Goal: Transaction & Acquisition: Purchase product/service

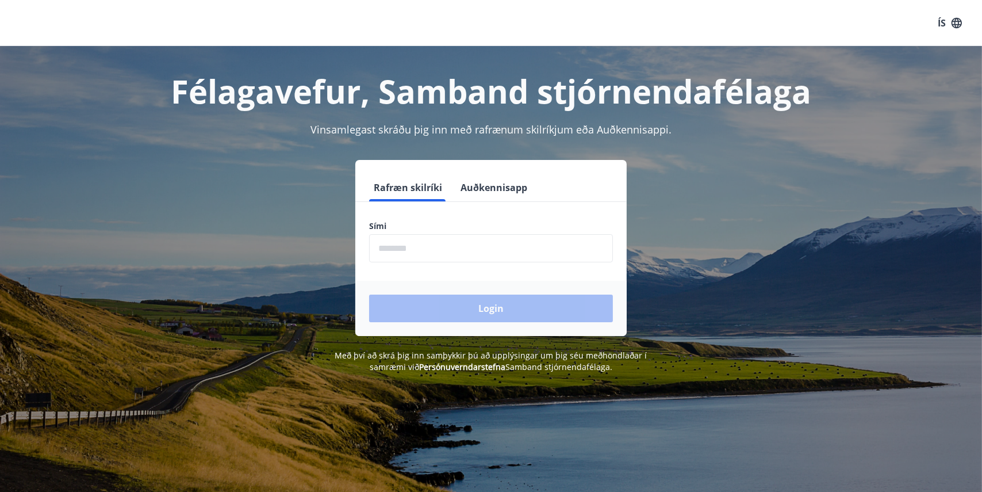
click at [407, 248] on input "phone" at bounding box center [491, 248] width 244 height 28
type input "********"
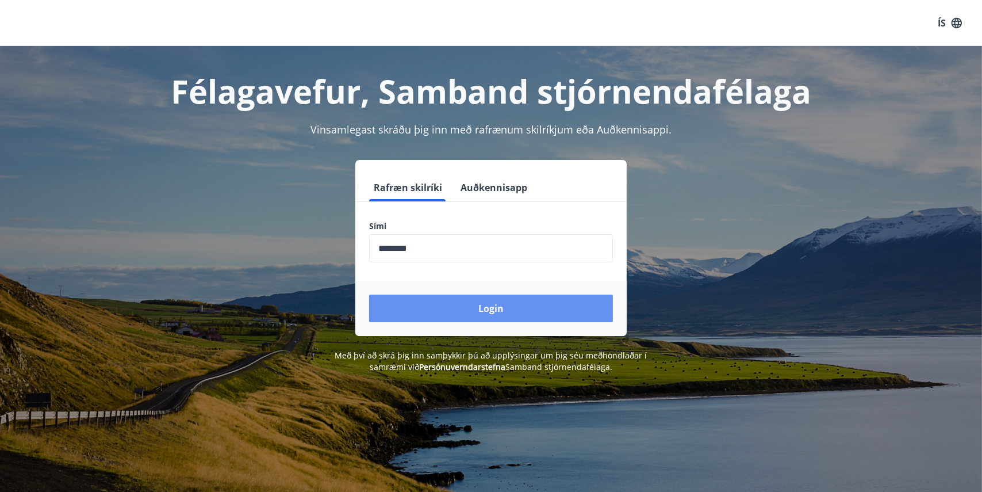
click at [462, 307] on button "Login" at bounding box center [491, 308] width 244 height 28
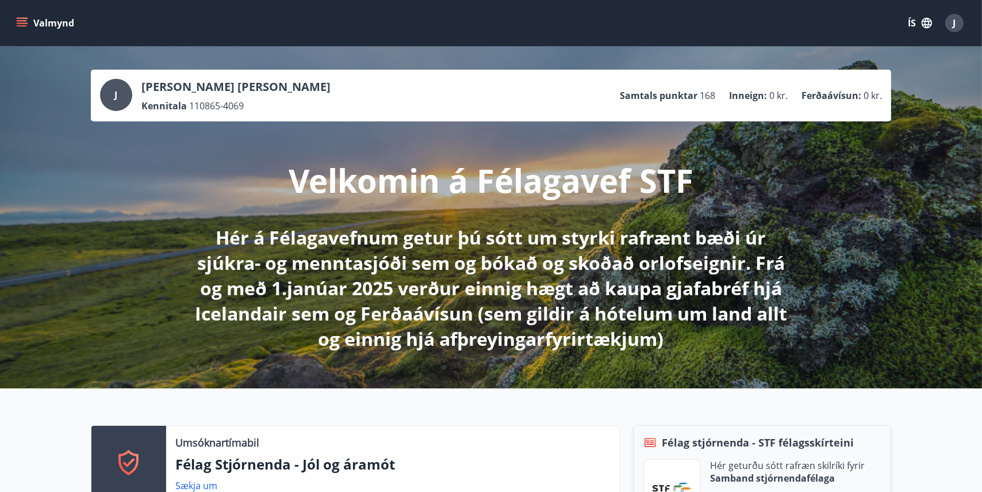
click at [16, 22] on icon "menu" at bounding box center [22, 23] width 12 height 12
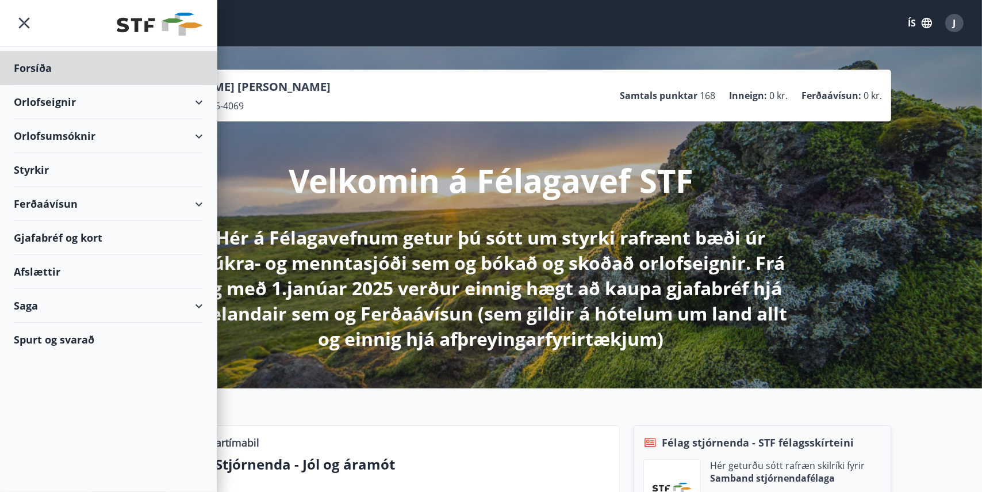
click at [33, 163] on div "Styrkir" at bounding box center [108, 170] width 189 height 34
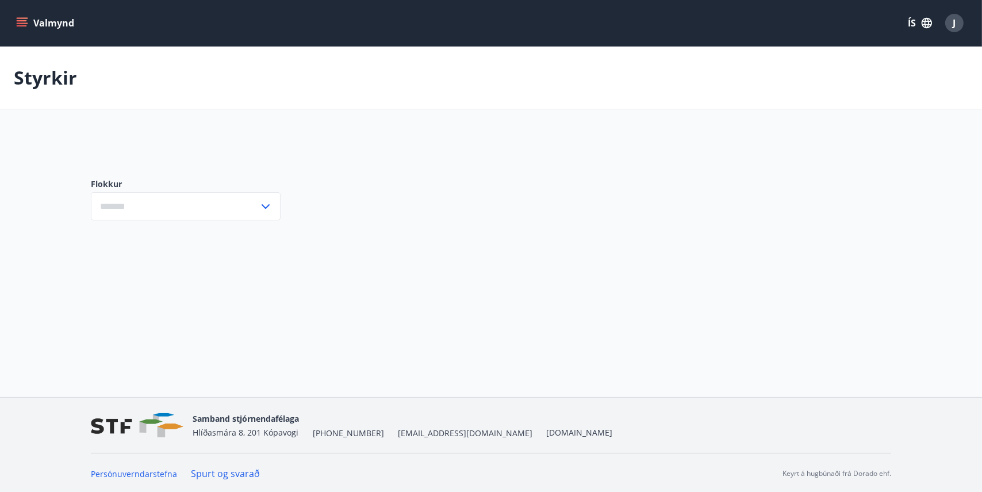
type input "***"
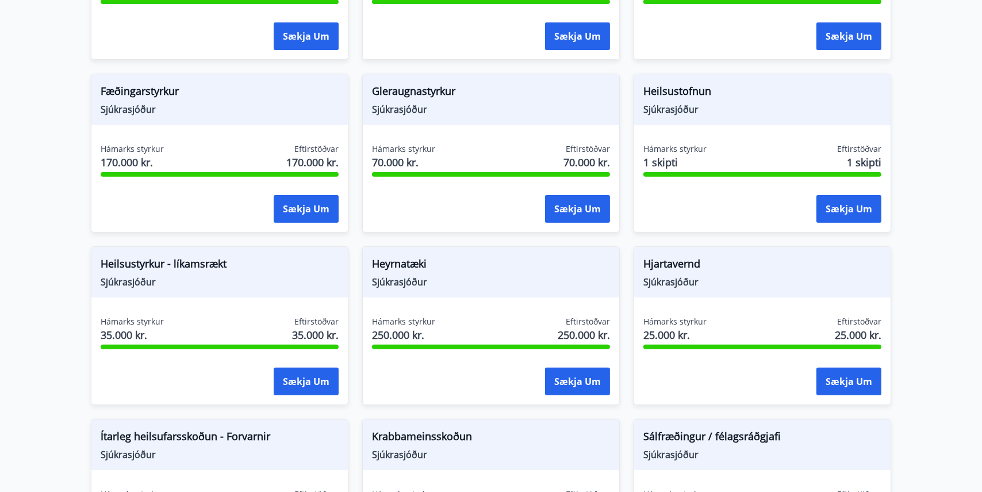
scroll to position [460, 0]
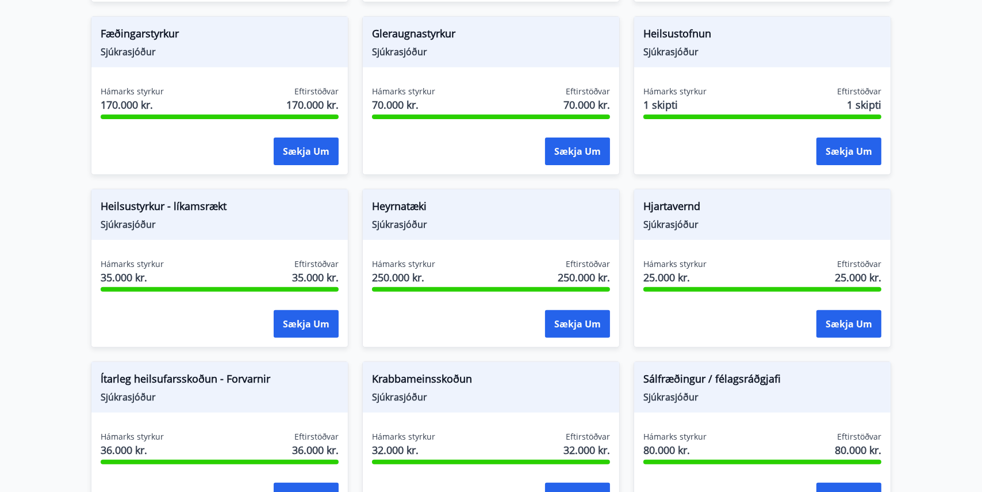
click at [412, 293] on div "Hámarks styrkur 250.000 kr. Eftirstöðvar 250.000 kr. Sækja um" at bounding box center [491, 300] width 256 height 84
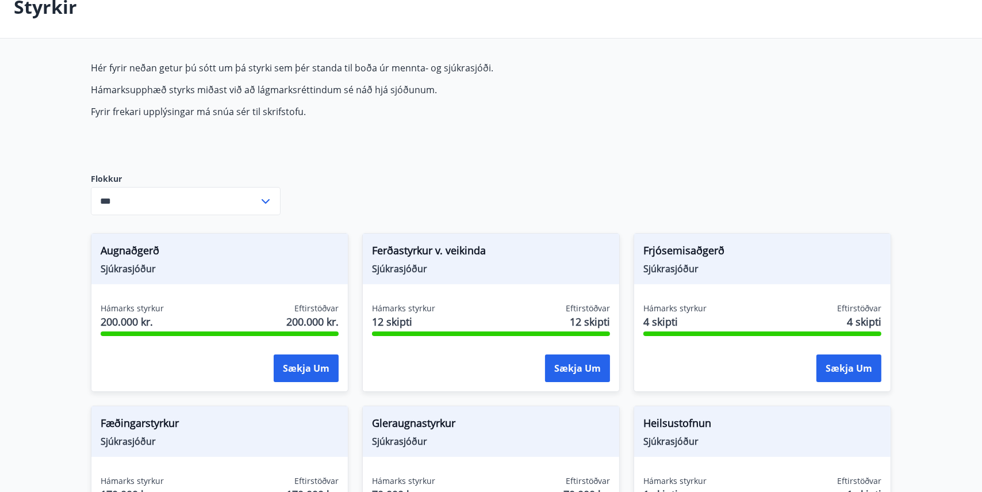
scroll to position [0, 0]
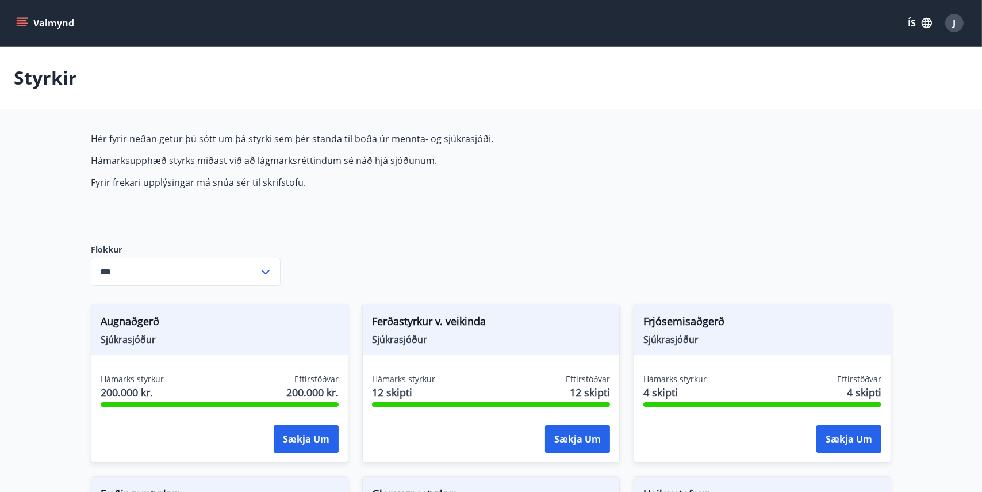
click at [23, 26] on icon "menu" at bounding box center [22, 25] width 10 height 1
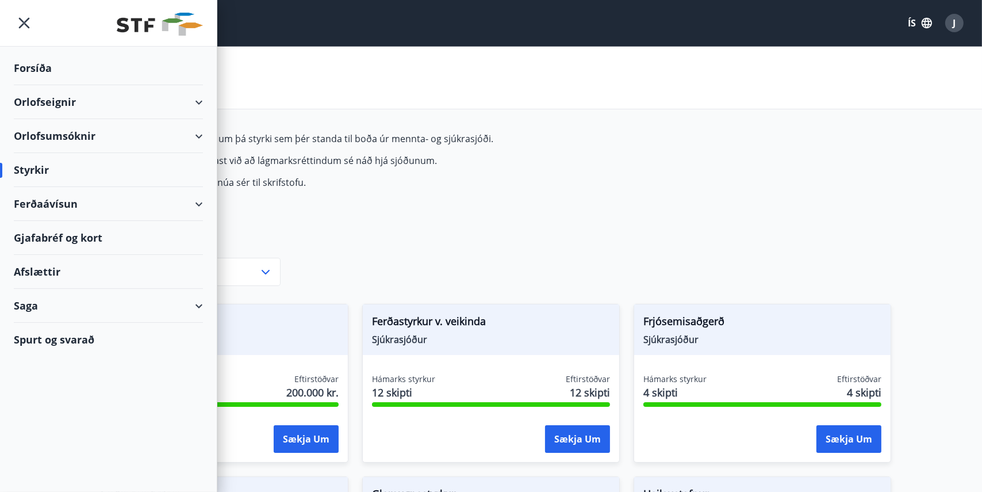
click at [197, 202] on div "Ferðaávísun" at bounding box center [108, 204] width 189 height 34
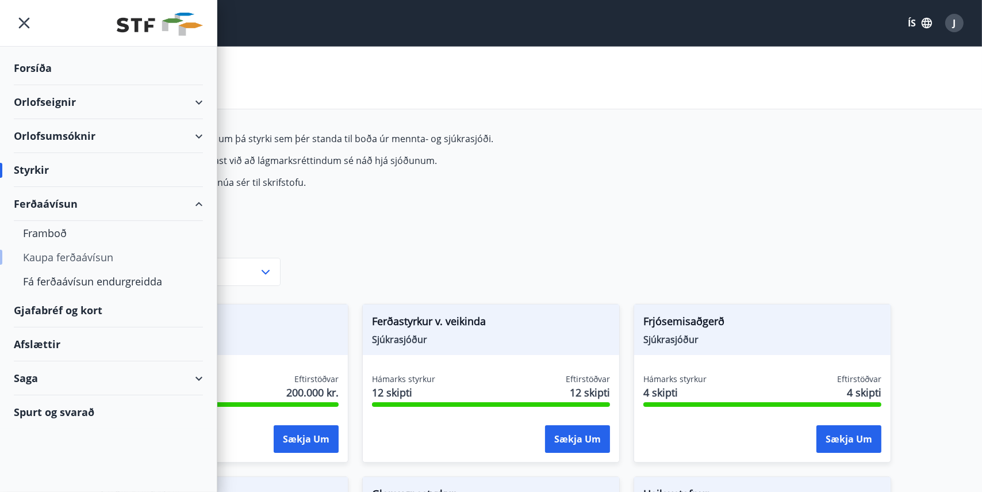
click at [86, 258] on div "Kaupa ferðaávísun" at bounding box center [108, 257] width 171 height 24
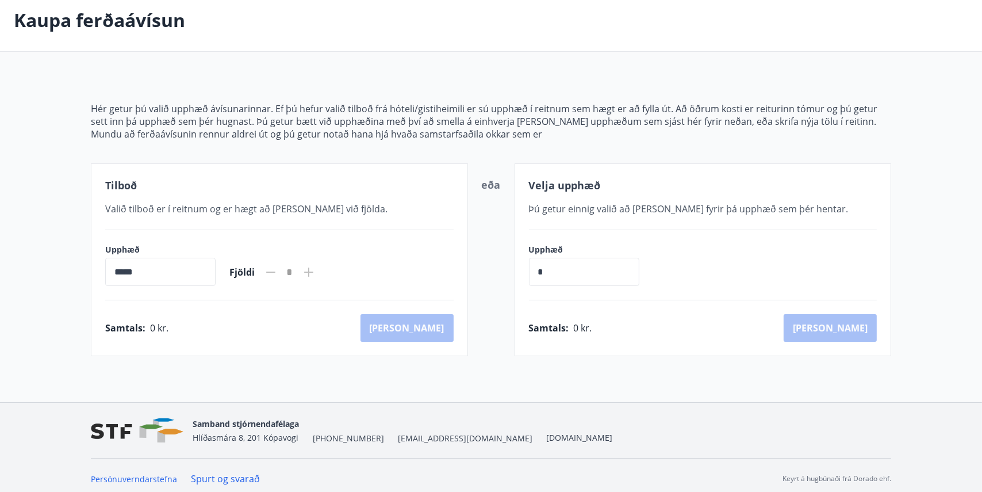
scroll to position [64, 0]
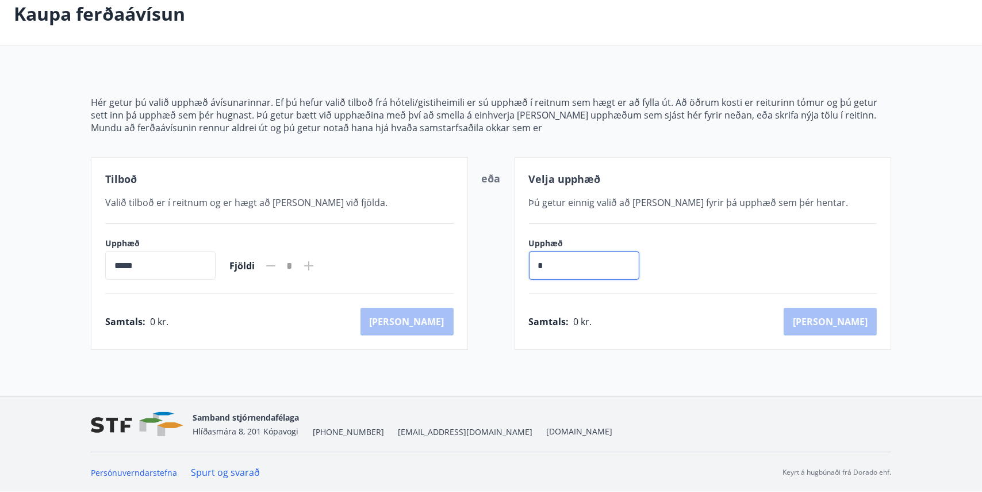
drag, startPoint x: 561, startPoint y: 258, endPoint x: 549, endPoint y: 259, distance: 12.1
click at [554, 259] on input "*" at bounding box center [584, 265] width 110 height 28
drag, startPoint x: 534, startPoint y: 261, endPoint x: 522, endPoint y: 262, distance: 12.7
click at [522, 262] on div "Velja upphæð Þú getur einnig valið að [PERSON_NAME] fyrir þá upphæð sem þér hen…" at bounding box center [703, 253] width 377 height 193
type input "*******"
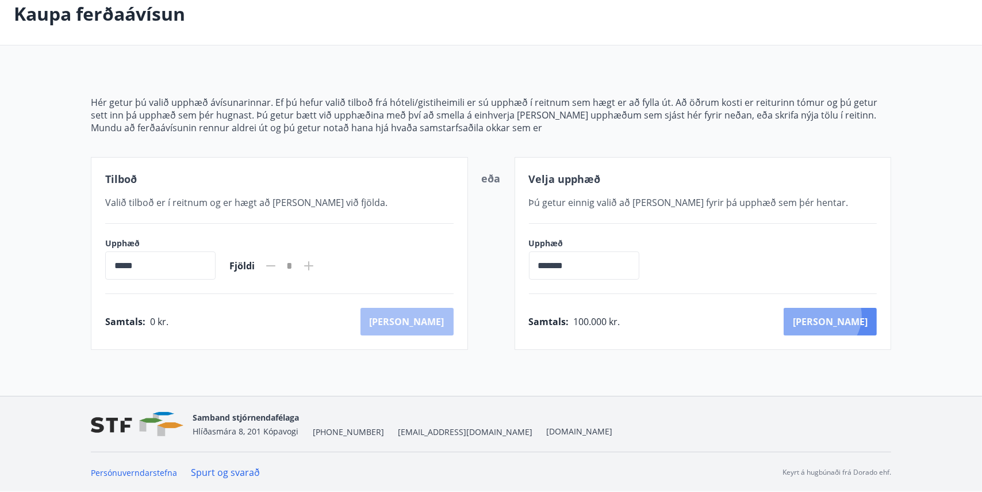
click at [871, 315] on button "[PERSON_NAME]" at bounding box center [830, 322] width 93 height 28
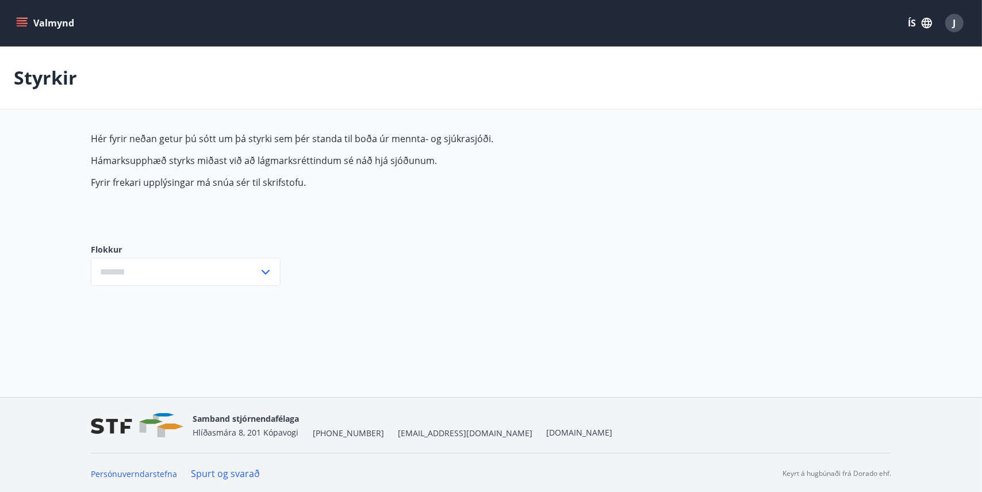
type input "***"
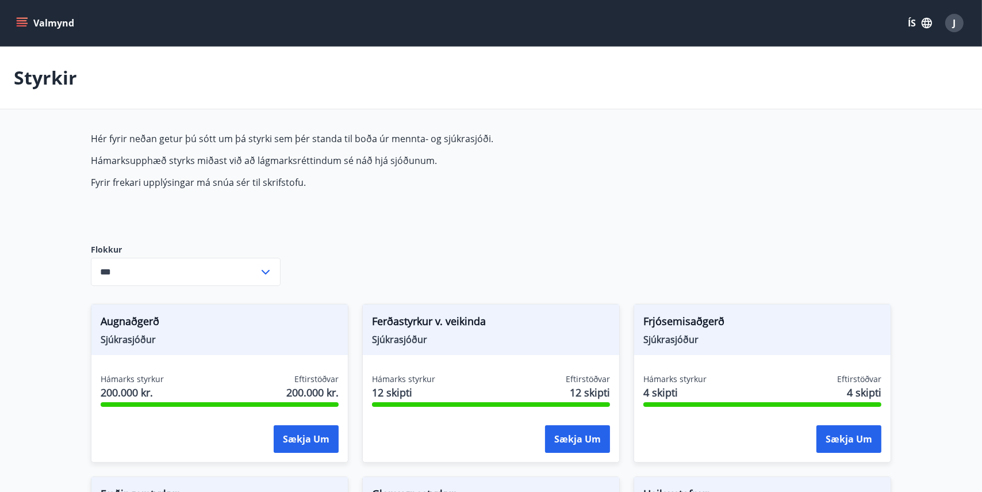
click at [22, 18] on icon "menu" at bounding box center [23, 18] width 13 height 1
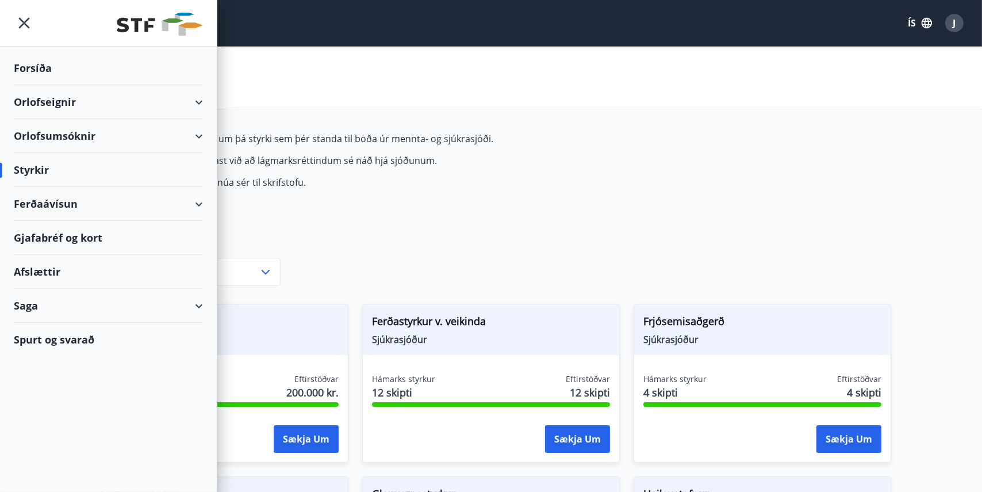
click at [39, 234] on div "Gjafabréf og kort" at bounding box center [108, 238] width 189 height 34
